Goal: Find contact information: Find contact information

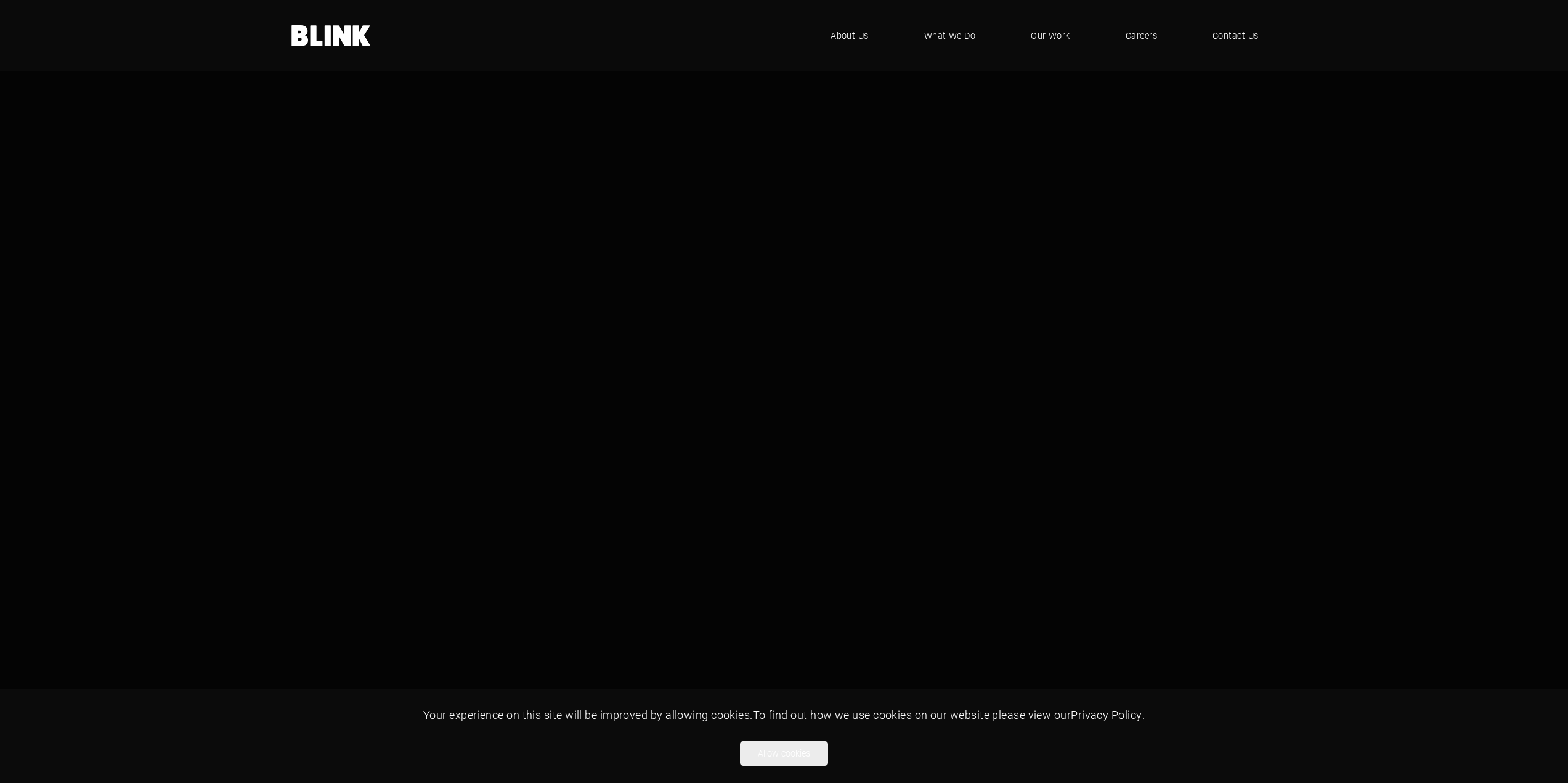
drag, startPoint x: 796, startPoint y: 754, endPoint x: 812, endPoint y: 739, distance: 21.9
click at [796, 754] on button "Allow cookies" at bounding box center [783, 754] width 88 height 25
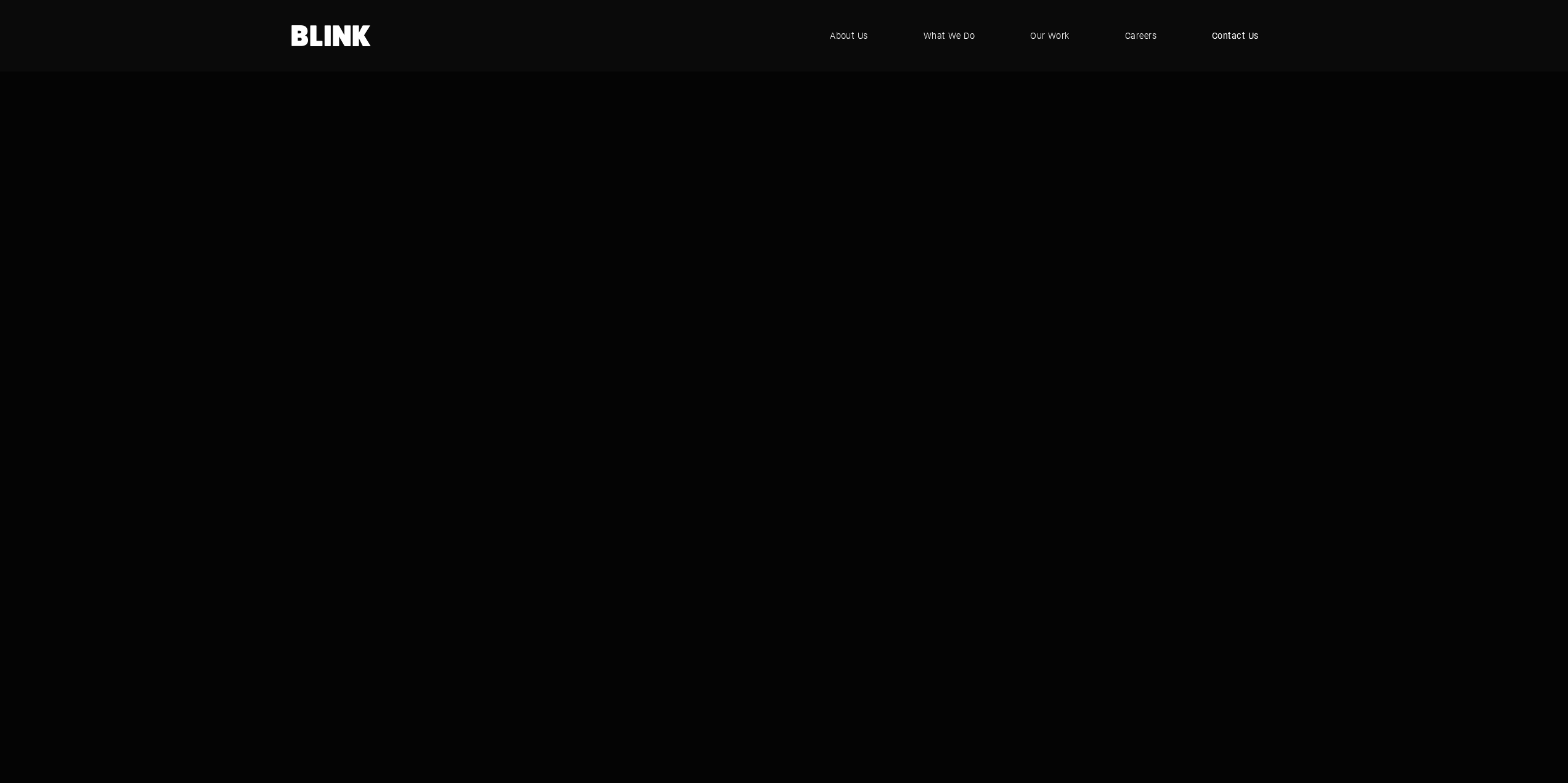
click at [1235, 38] on span "Contact Us" at bounding box center [1236, 36] width 47 height 13
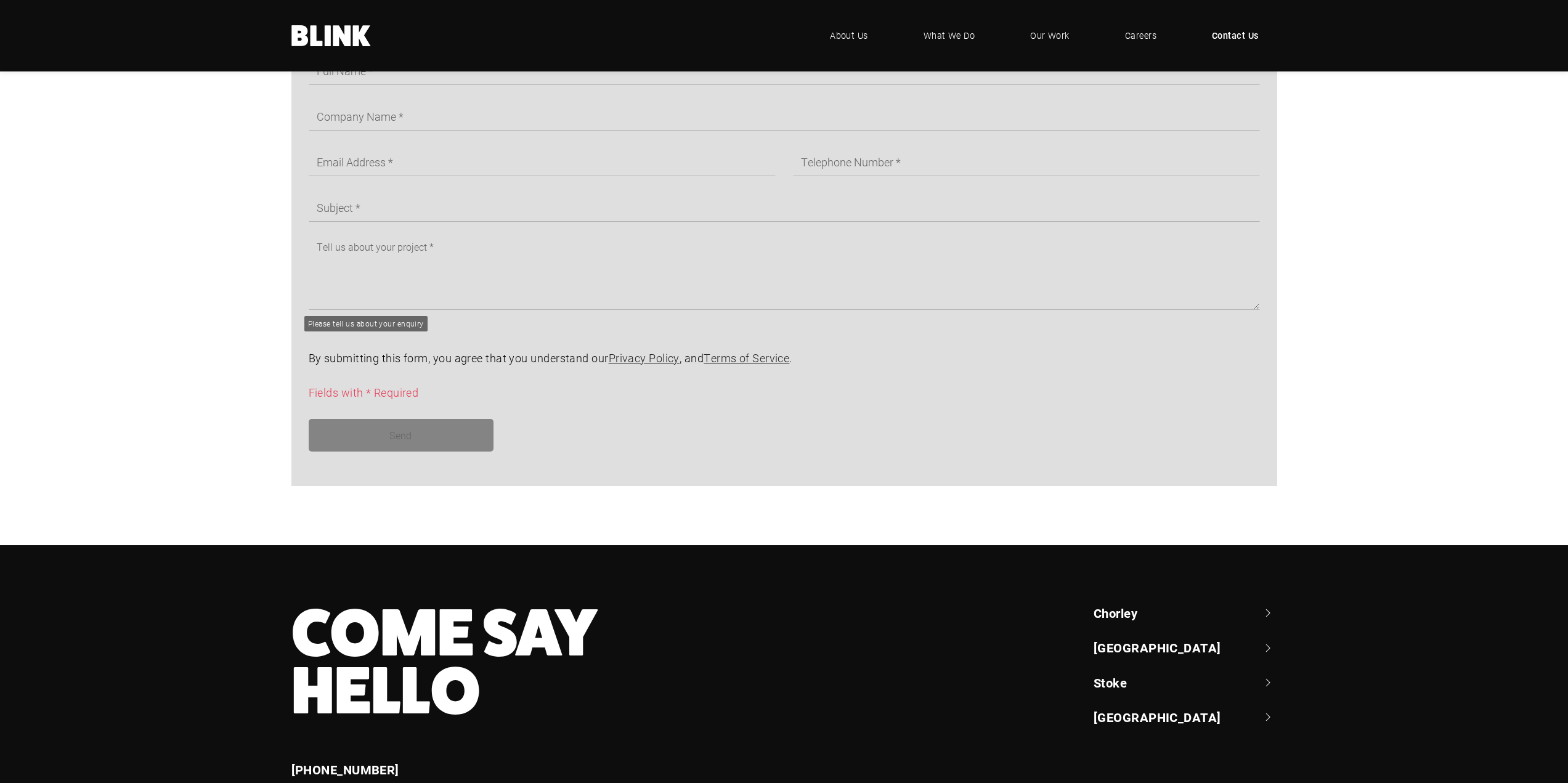
scroll to position [923, 0]
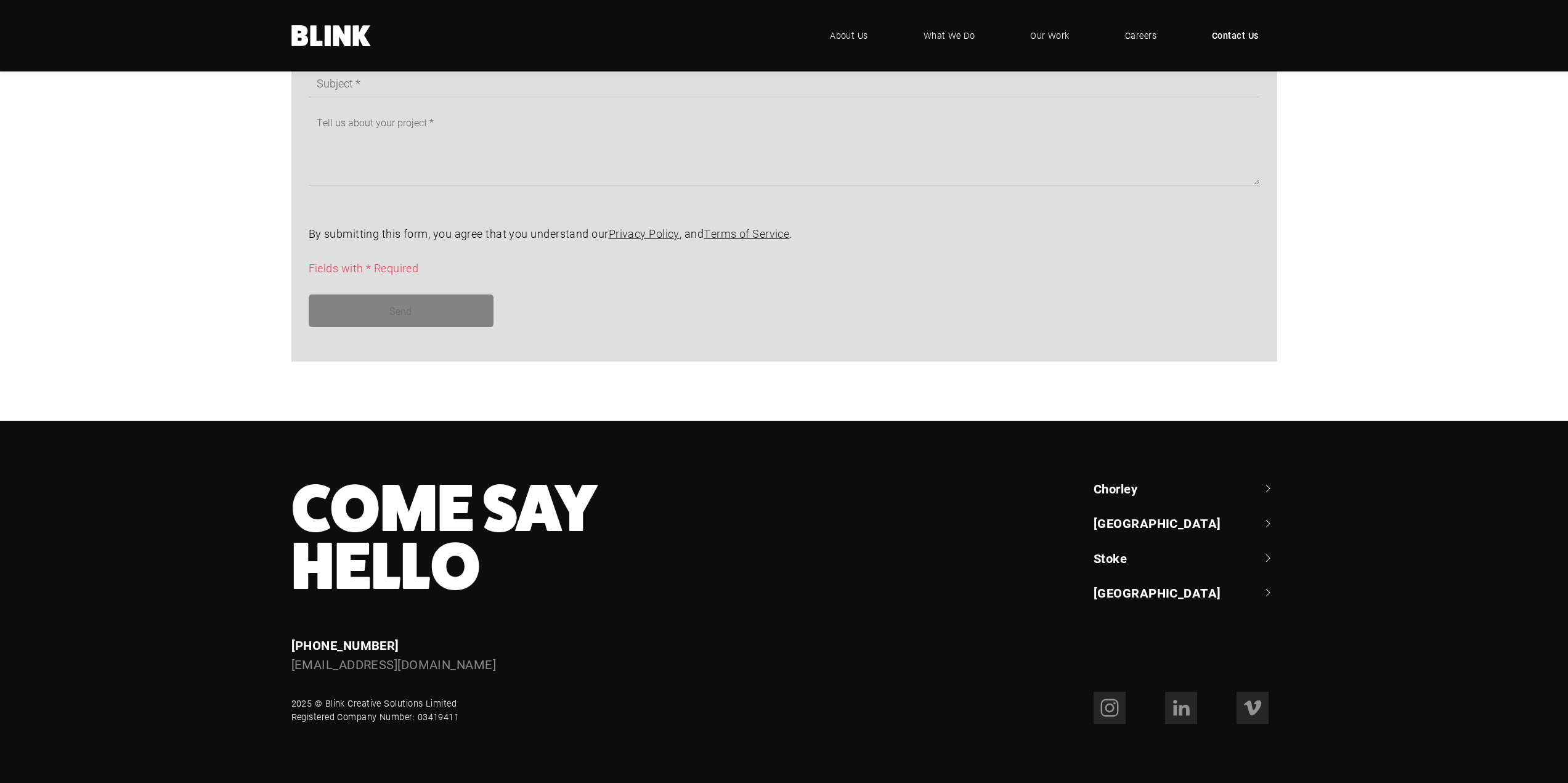
click at [1149, 488] on link "Chorley" at bounding box center [1185, 489] width 184 height 17
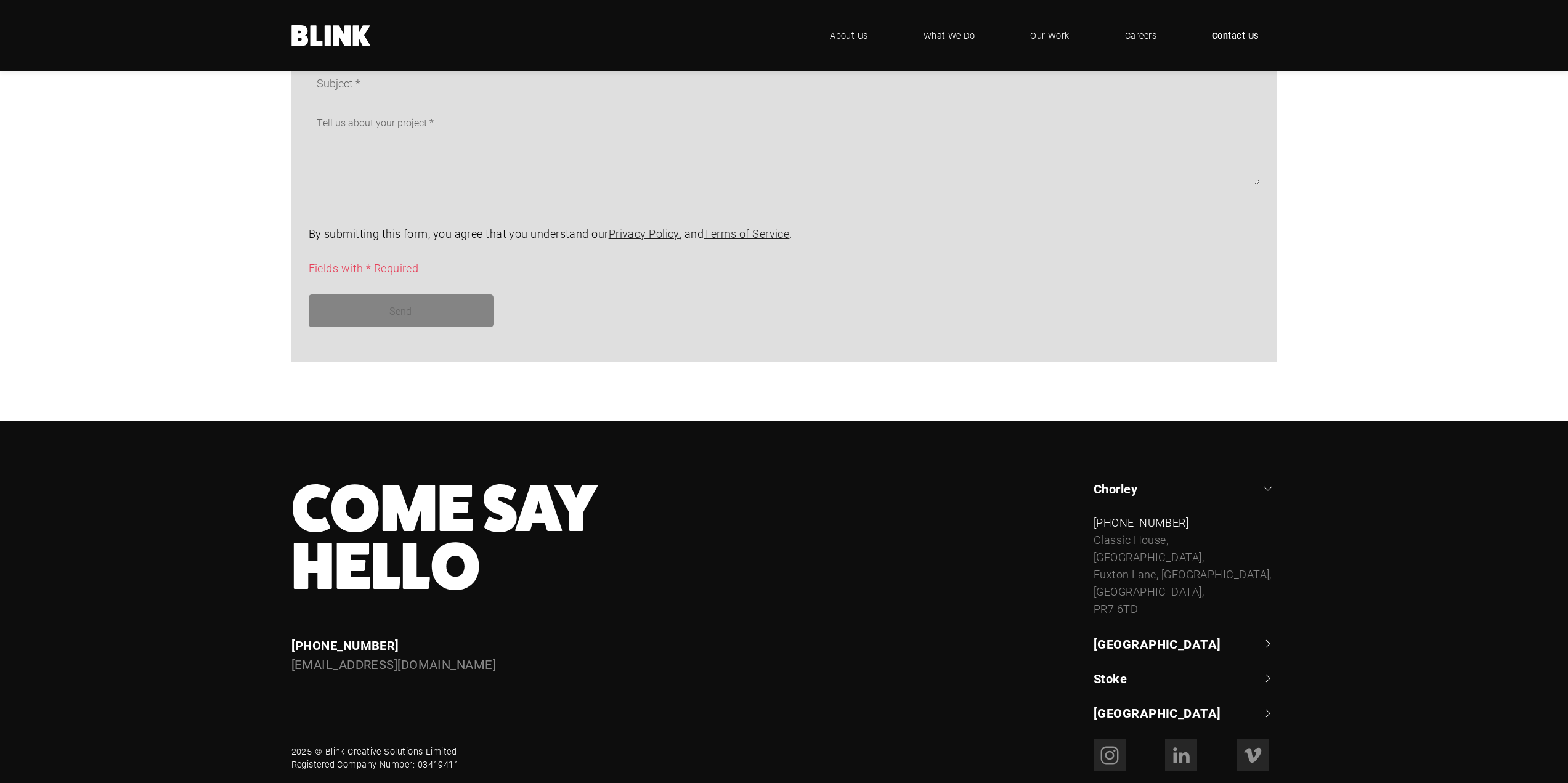
drag, startPoint x: 1148, startPoint y: 607, endPoint x: 1091, endPoint y: 555, distance: 77.2
click at [1091, 555] on div "Chorley +44 (0) 1257 264 494 Classic House, Xton Business Park, Euxton Lane, Ch…" at bounding box center [1176, 601] width 201 height 242
